Goal: Information Seeking & Learning: Compare options

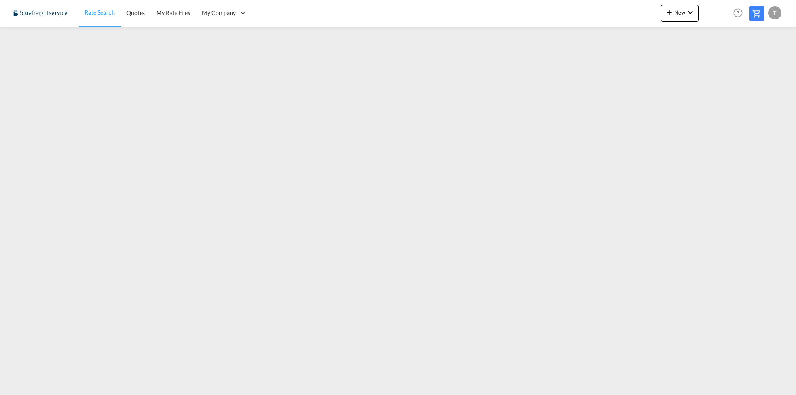
click at [499, 8] on div "Rate Search Quotes My Rate Files My Company Customers Users New Rates Ratecard" at bounding box center [397, 13] width 771 height 26
